Goal: Task Accomplishment & Management: Manage account settings

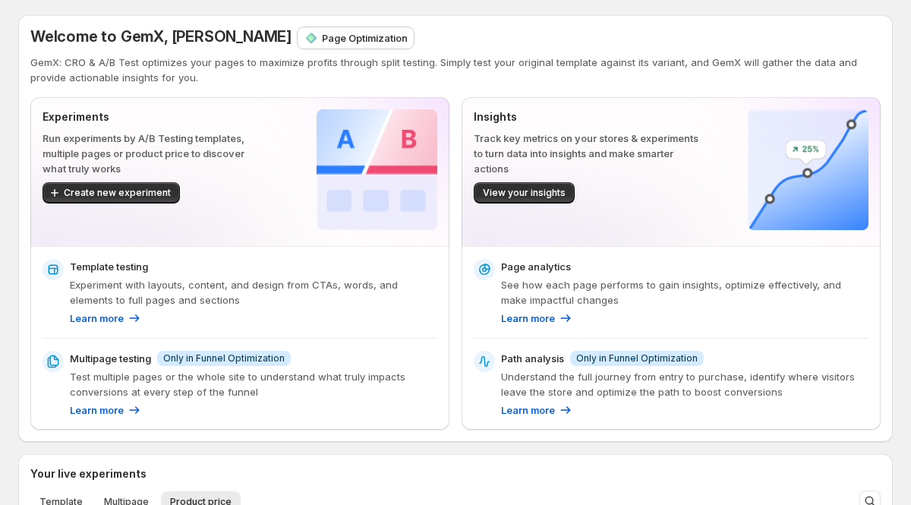
click at [322, 39] on p "Page Optimization" at bounding box center [365, 37] width 86 height 15
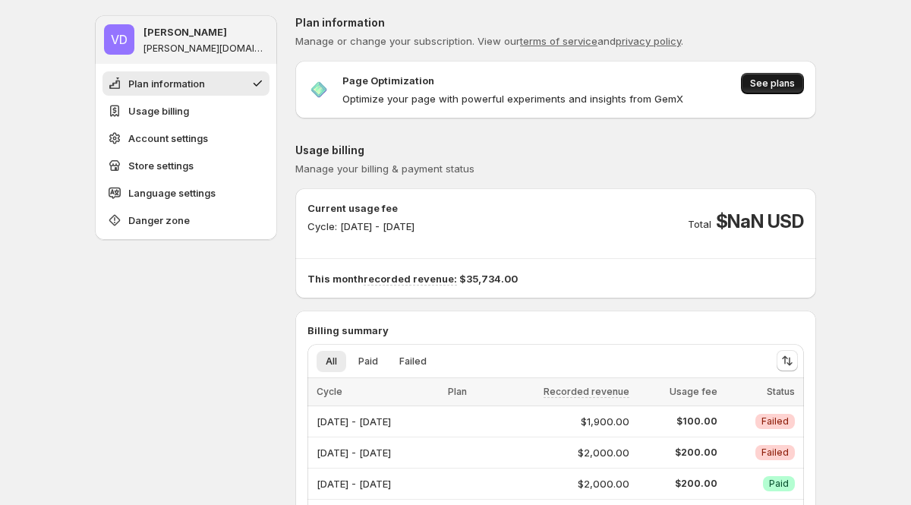
click at [781, 82] on span "See plans" at bounding box center [772, 83] width 45 height 12
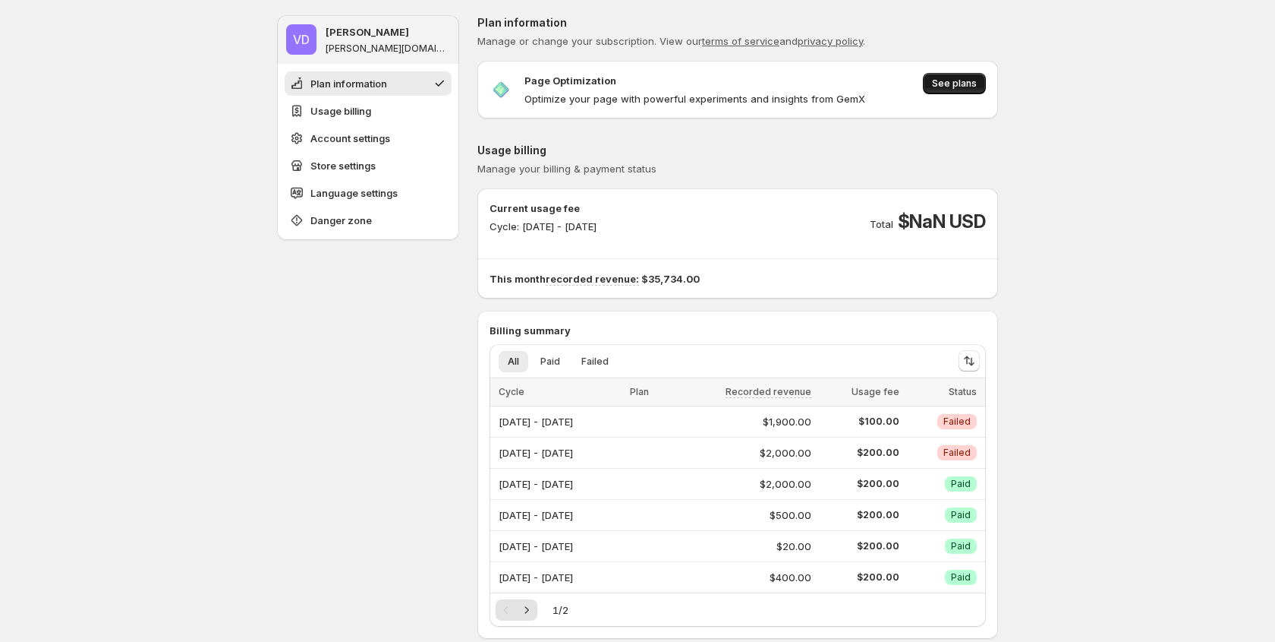
click at [910, 87] on span "See plans" at bounding box center [954, 83] width 45 height 12
click at [910, 85] on span "See plans" at bounding box center [954, 83] width 45 height 12
click at [910, 86] on span "See plans" at bounding box center [954, 83] width 45 height 12
click at [910, 90] on button "See plans" at bounding box center [954, 83] width 63 height 21
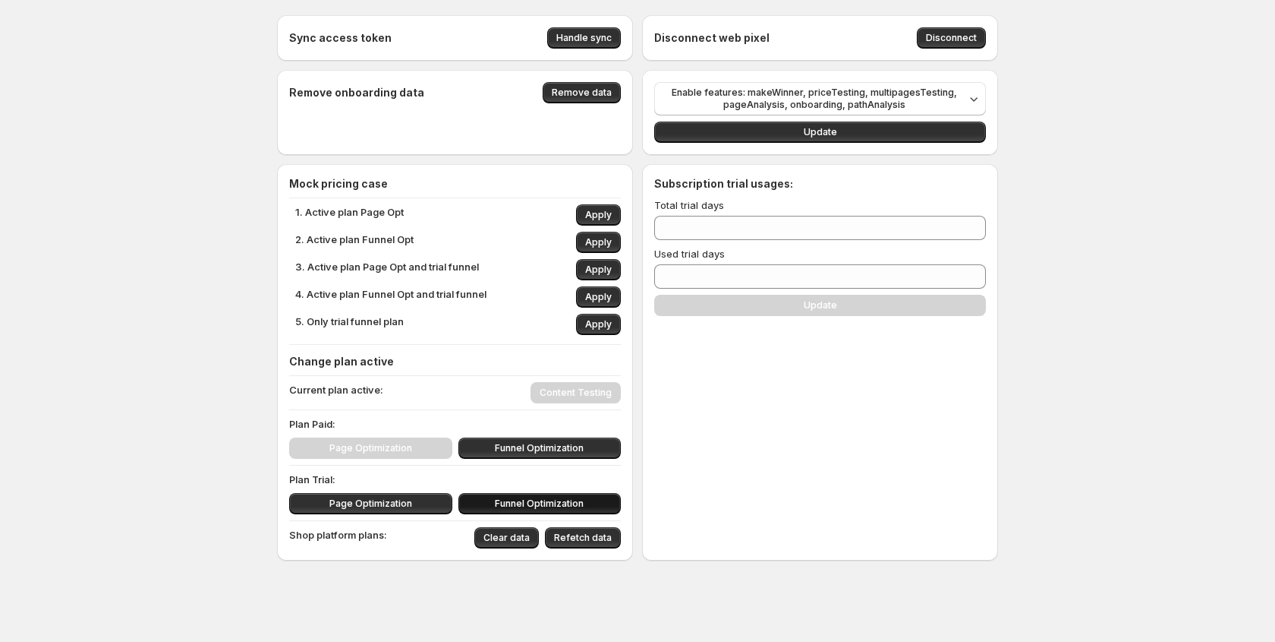
click at [501, 500] on span "Funnel Optimization" at bounding box center [539, 503] width 89 height 12
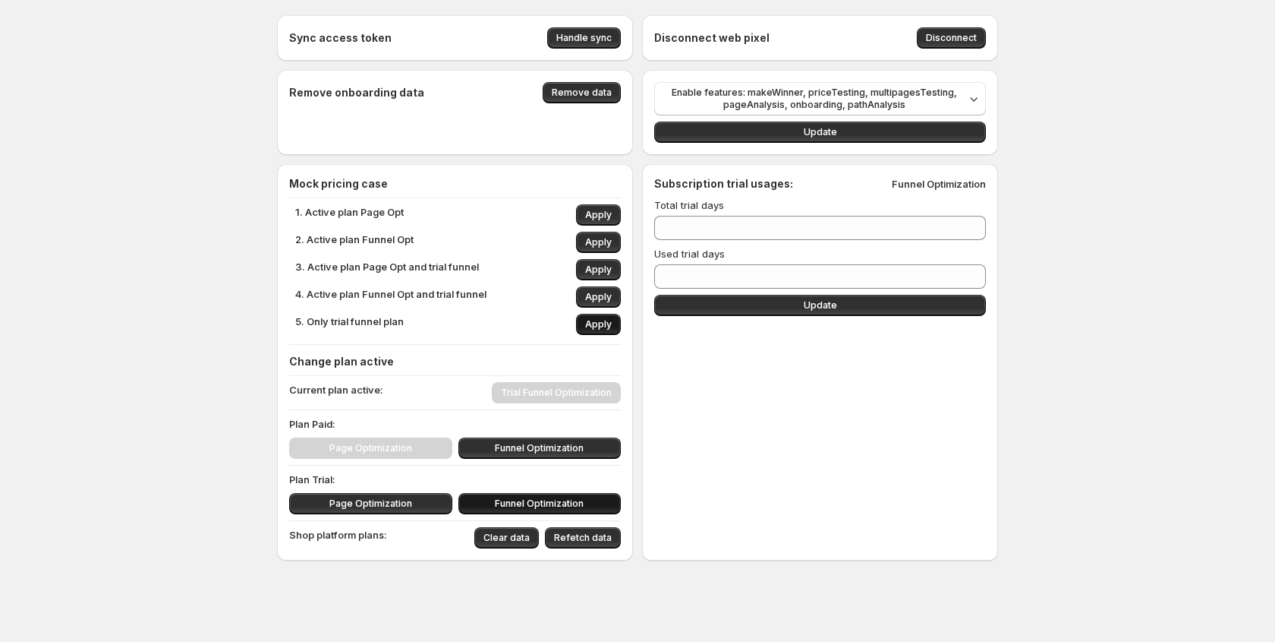
click at [591, 323] on span "Apply" at bounding box center [598, 324] width 27 height 12
type input "*"
click at [358, 449] on span "Page Optimization" at bounding box center [370, 448] width 83 height 12
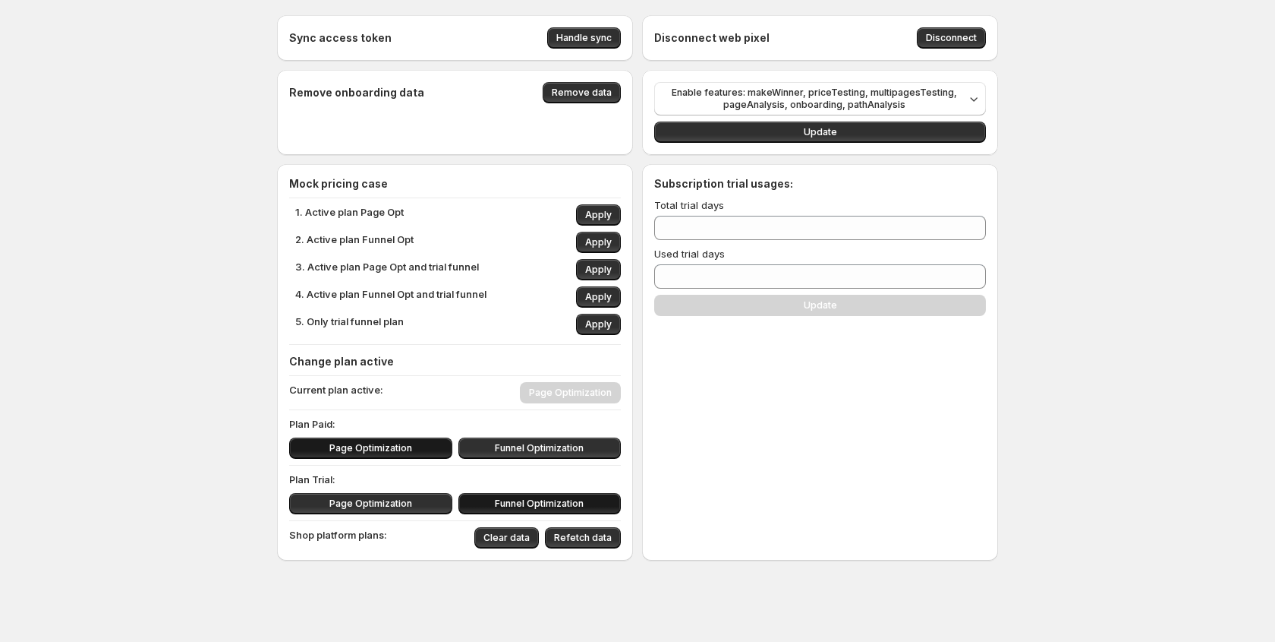
click at [526, 502] on span "Funnel Optimization" at bounding box center [539, 503] width 89 height 12
click at [524, 499] on span "Funnel Optimization" at bounding box center [539, 503] width 89 height 12
type input "**"
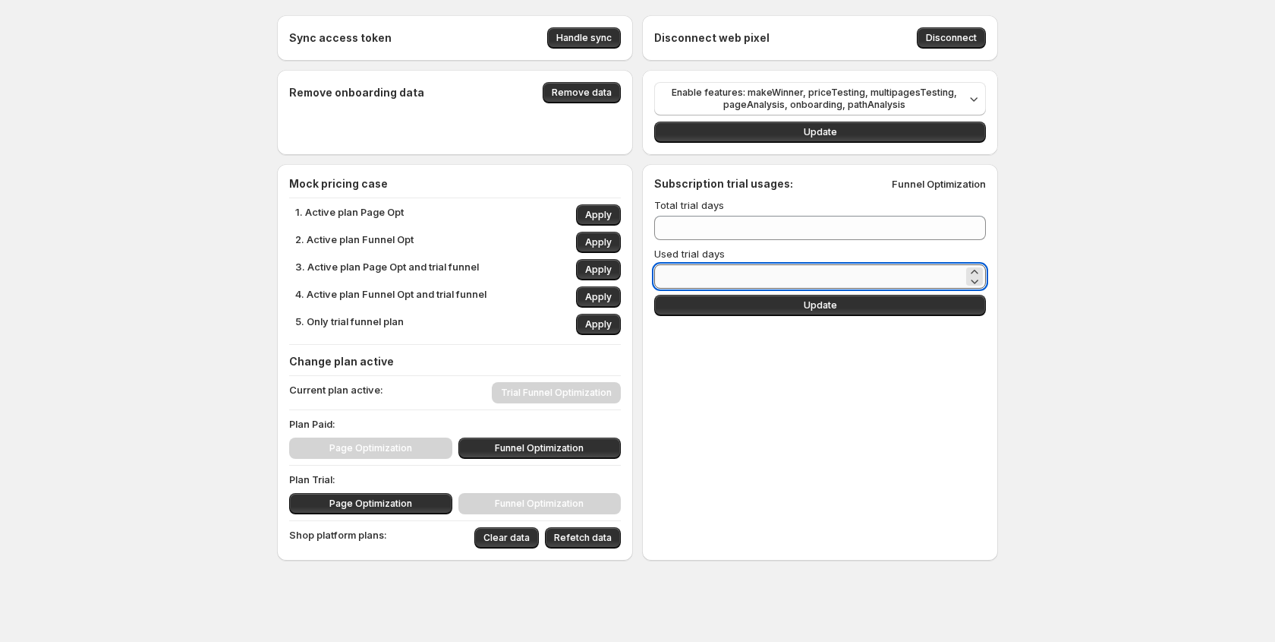
click at [689, 276] on input "**" at bounding box center [808, 276] width 309 height 24
click at [687, 275] on input "**" at bounding box center [808, 276] width 309 height 24
type input "*"
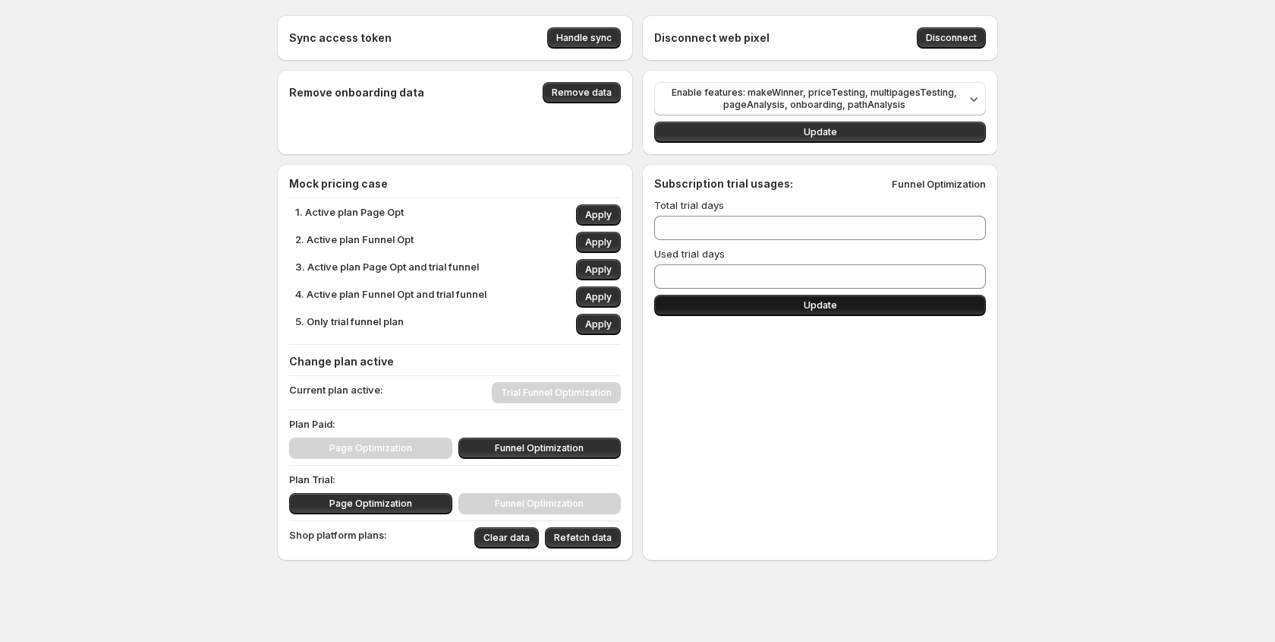
click at [774, 302] on button "Update" at bounding box center [820, 305] width 332 height 21
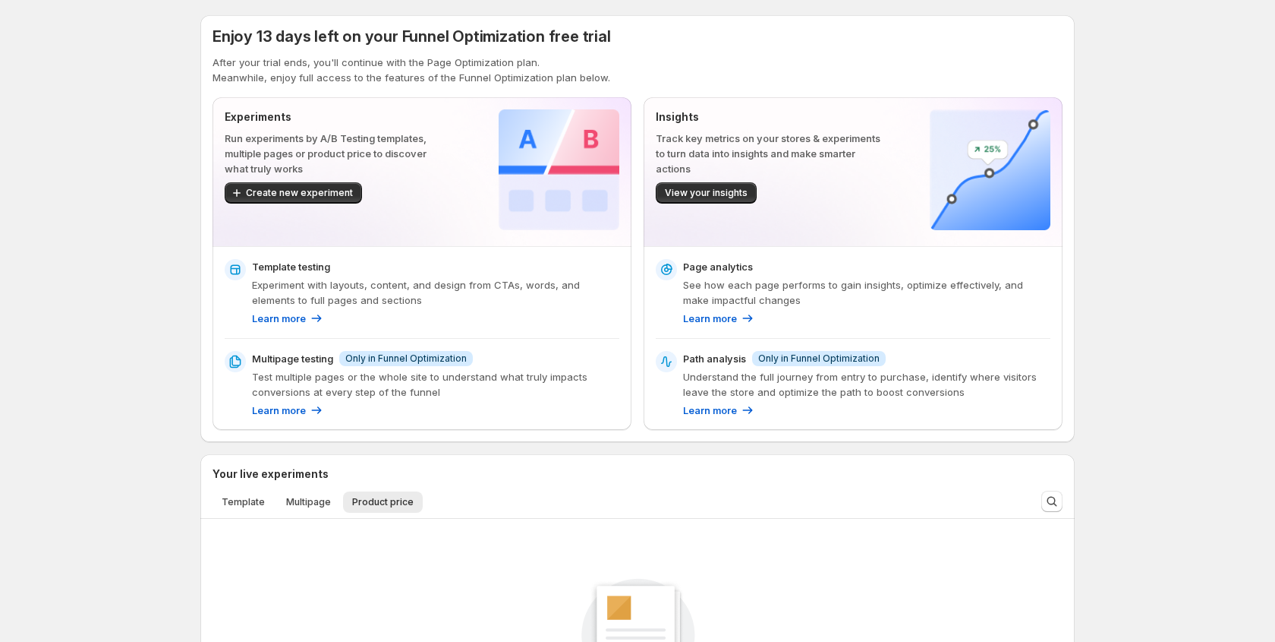
click at [402, 355] on span "Only in Funnel Optimization" at bounding box center [405, 358] width 121 height 12
click at [396, 358] on span "Only in Funnel Optimization" at bounding box center [405, 358] width 121 height 12
click at [397, 358] on span "Only in Funnel Optimization" at bounding box center [405, 358] width 121 height 12
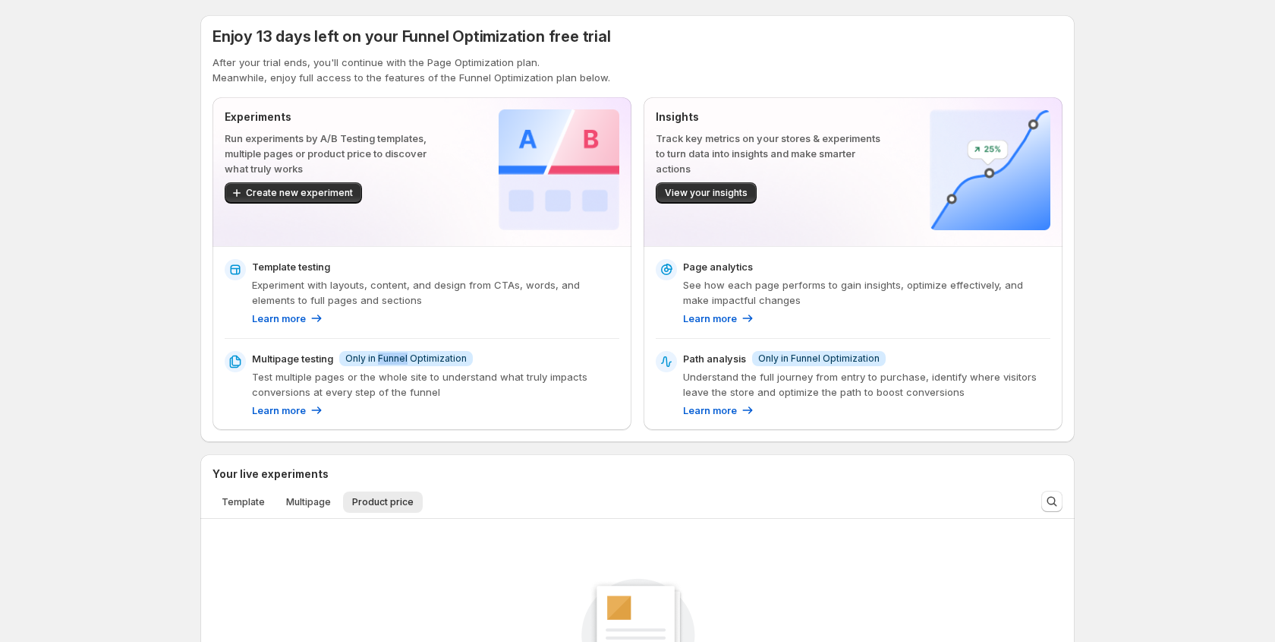
click at [397, 358] on span "Only in Funnel Optimization" at bounding box center [405, 358] width 121 height 12
click at [636, 241] on div "Experiments Run experiments by A/B Testing templates, multiple pages or product…" at bounding box center [638, 263] width 850 height 333
